Goal: Complete application form

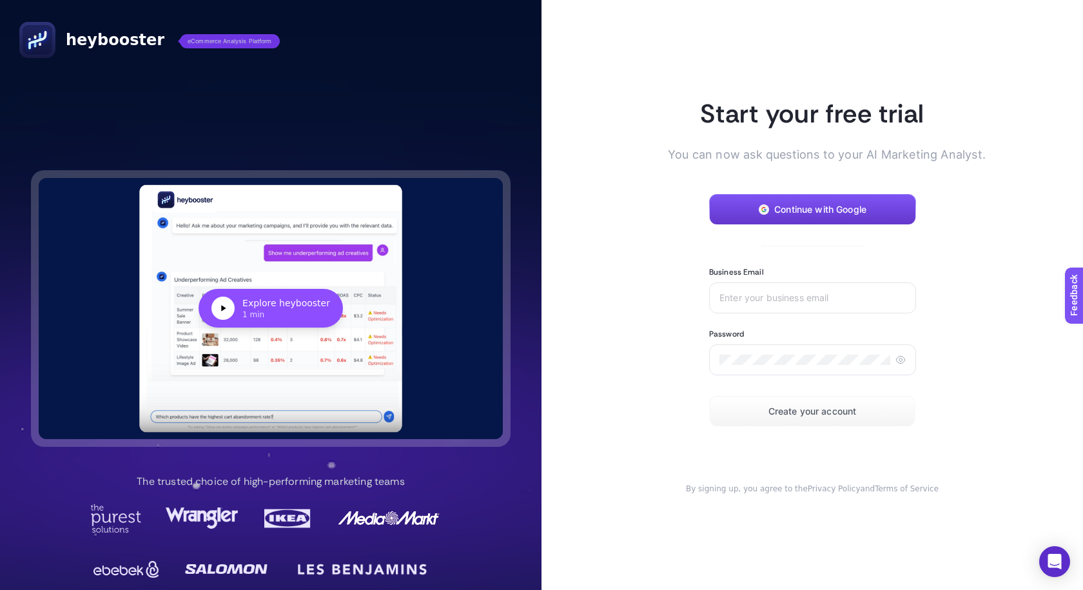
click at [794, 209] on span "Continue with Google" at bounding box center [820, 209] width 92 height 10
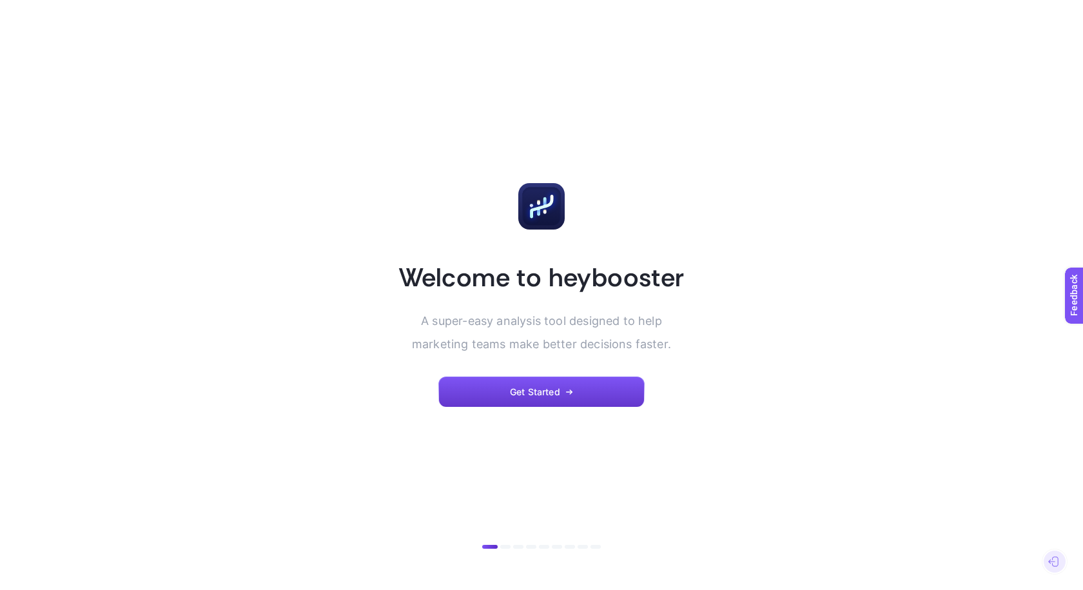
click at [514, 398] on button "Get Started" at bounding box center [541, 391] width 206 height 31
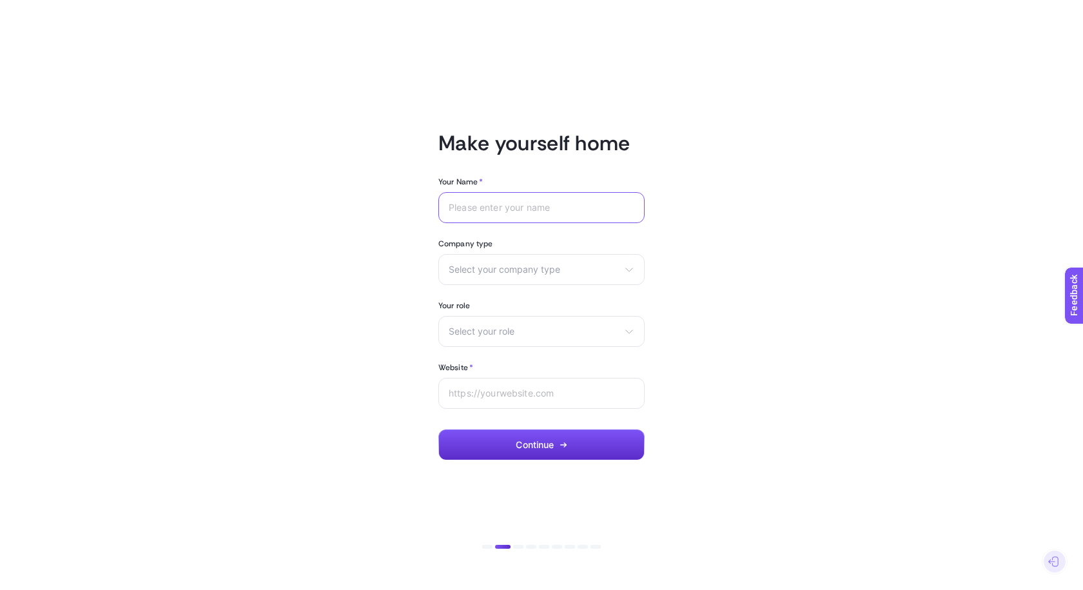
click at [532, 212] on input "Your Name *" at bounding box center [542, 207] width 186 height 10
type input "Tomás"
click at [532, 212] on input "Tomás" at bounding box center [542, 207] width 186 height 10
click at [525, 269] on span "Select your company type" at bounding box center [534, 269] width 170 height 10
click at [489, 305] on li "eCommerce" at bounding box center [541, 300] width 200 height 21
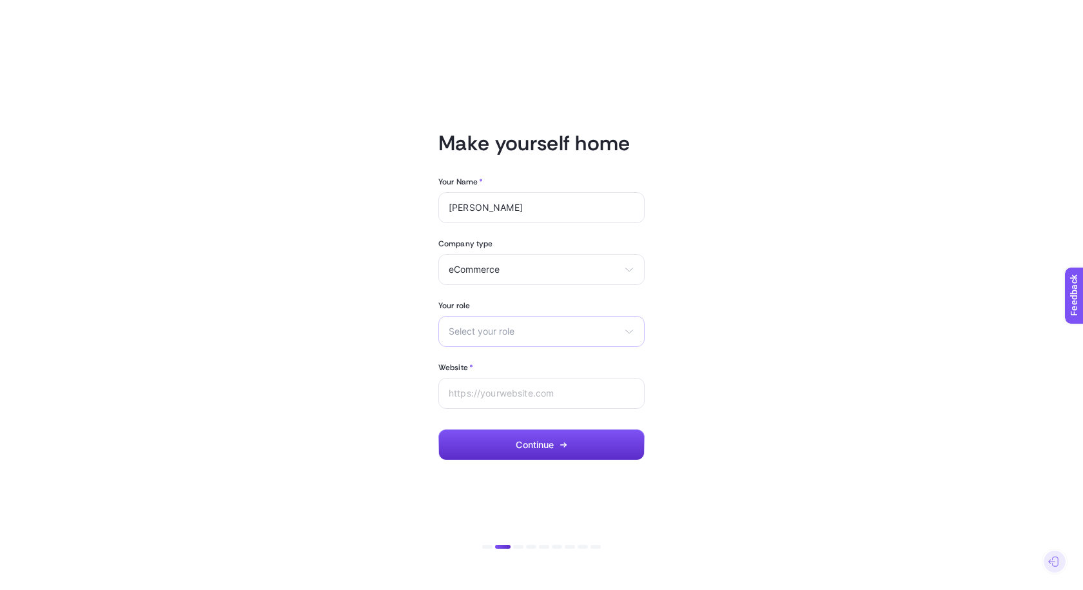
click at [490, 333] on span "Select your role" at bounding box center [534, 331] width 170 height 10
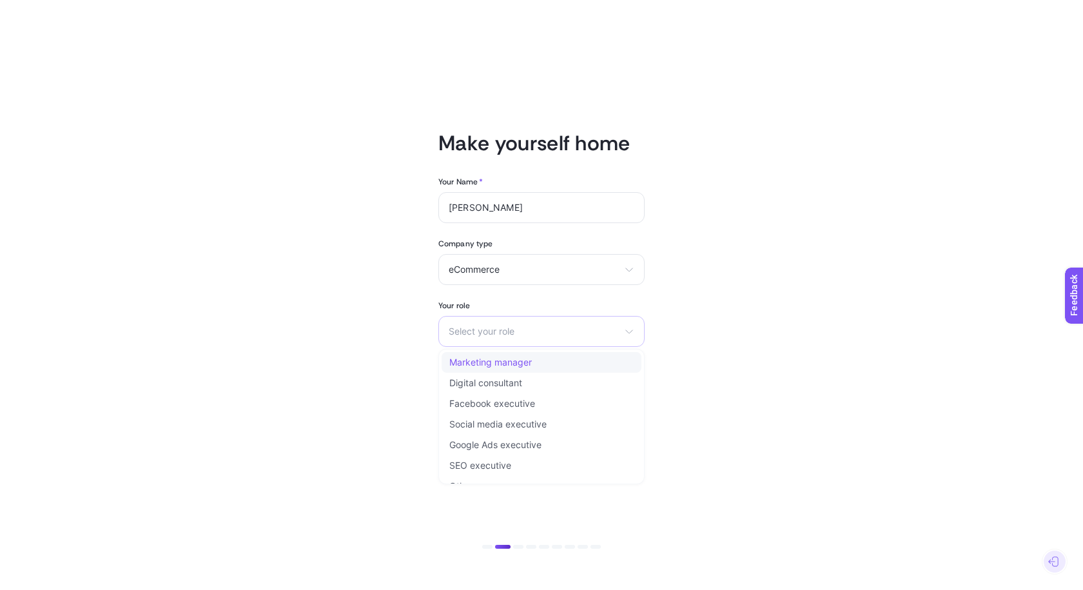
click at [493, 359] on span "Marketing manager" at bounding box center [490, 362] width 82 height 10
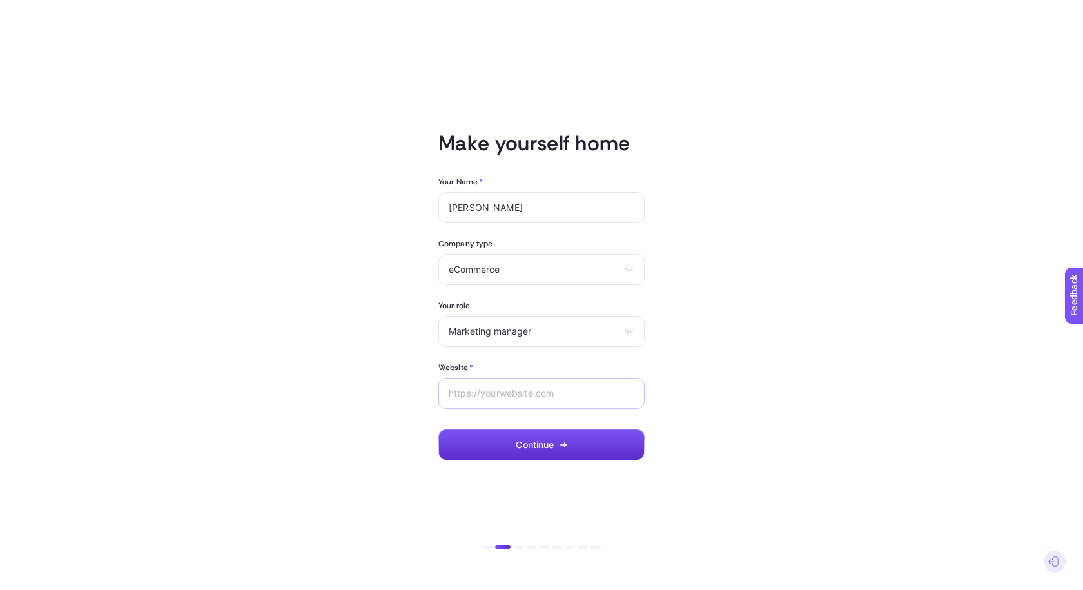
click at [493, 386] on div at bounding box center [541, 393] width 206 height 31
type input "https://www.hypnoschile.com"
click at [517, 438] on button "Continue" at bounding box center [541, 444] width 206 height 31
